Goal: Task Accomplishment & Management: Use online tool/utility

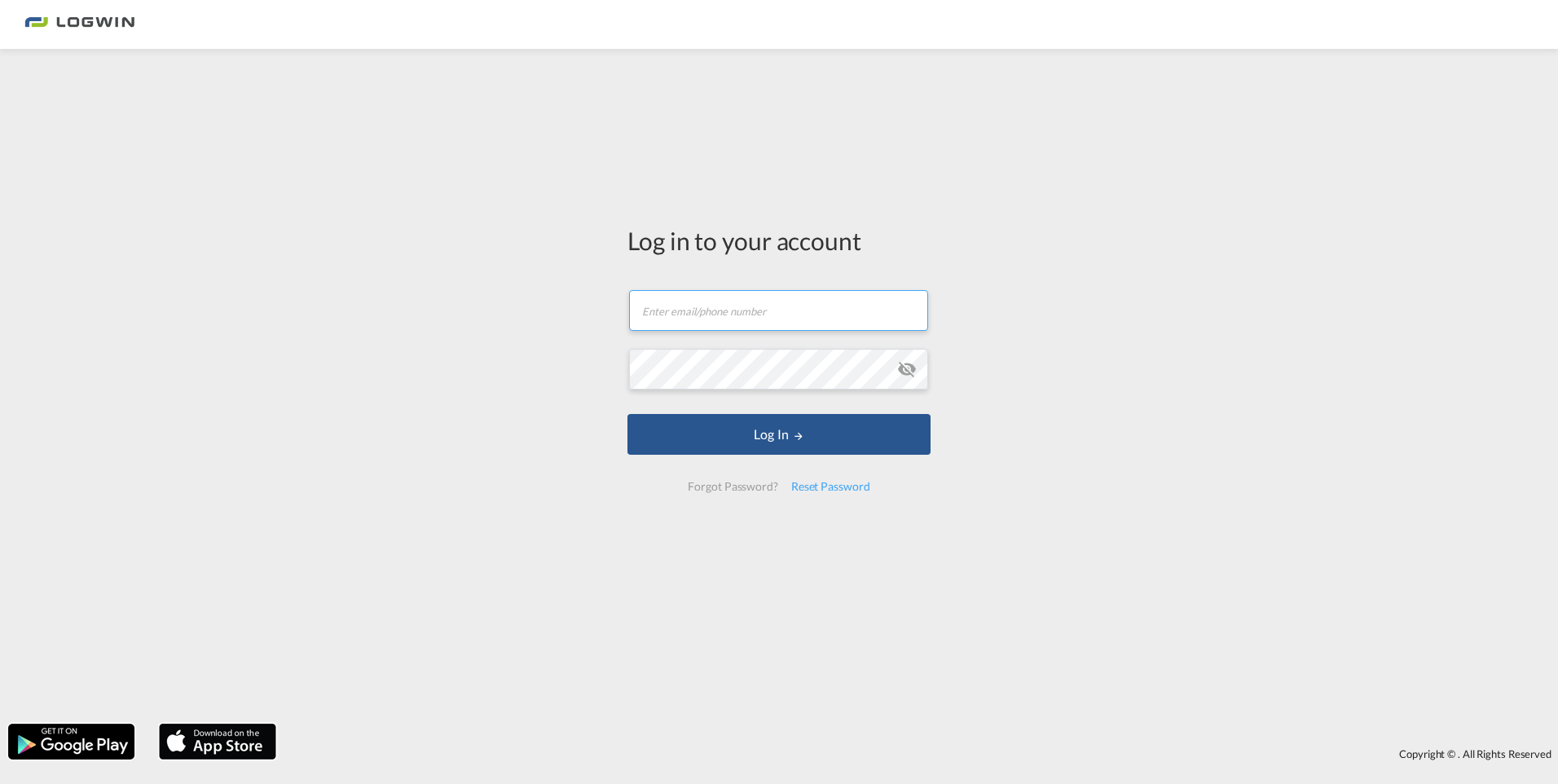
click at [711, 309] on input "text" at bounding box center [778, 310] width 299 height 41
type input "[PERSON_NAME][EMAIL_ADDRESS][DOMAIN_NAME]"
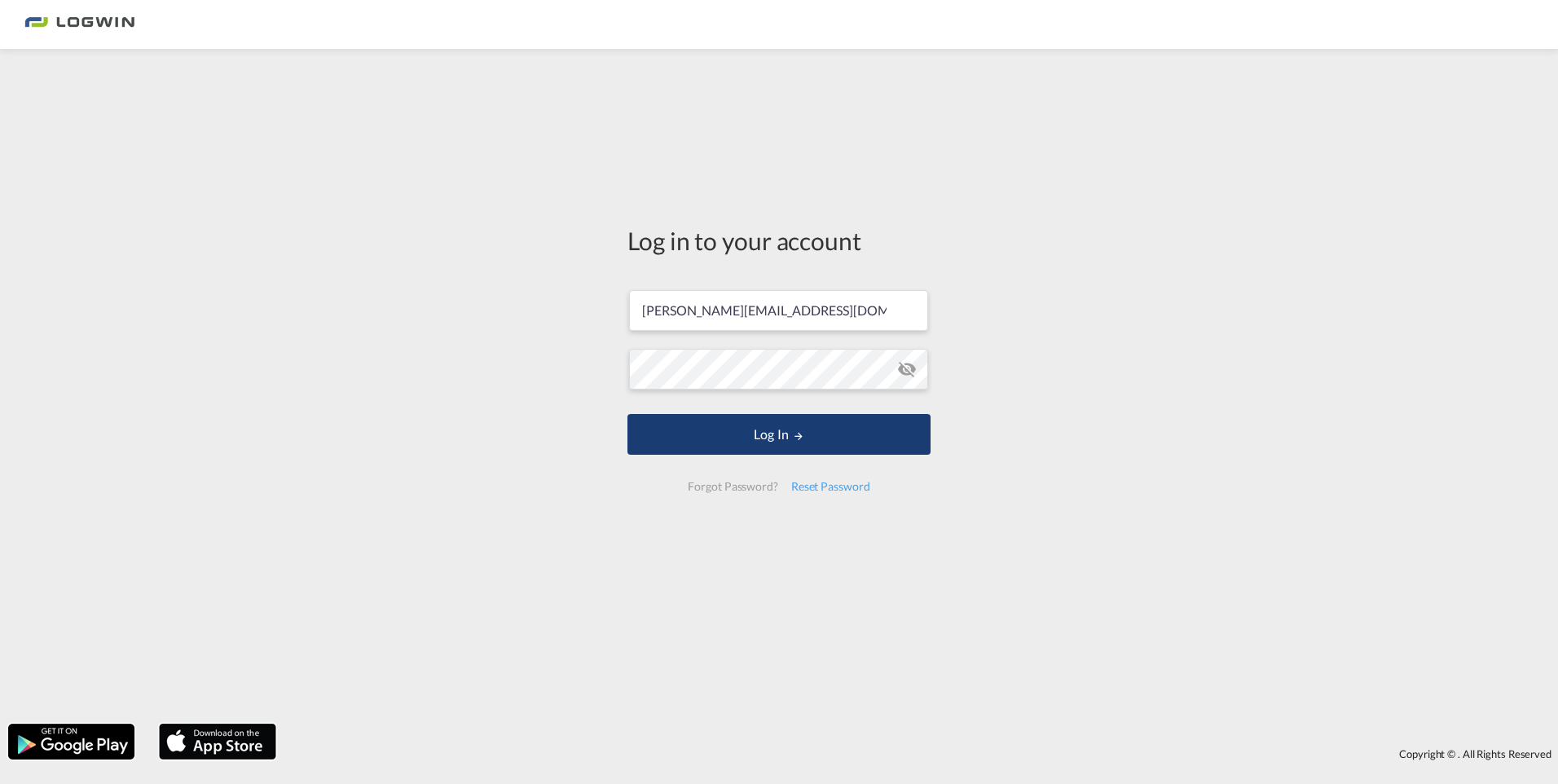
click at [731, 443] on button "Log In" at bounding box center [779, 434] width 303 height 41
